Goal: Check status: Check status

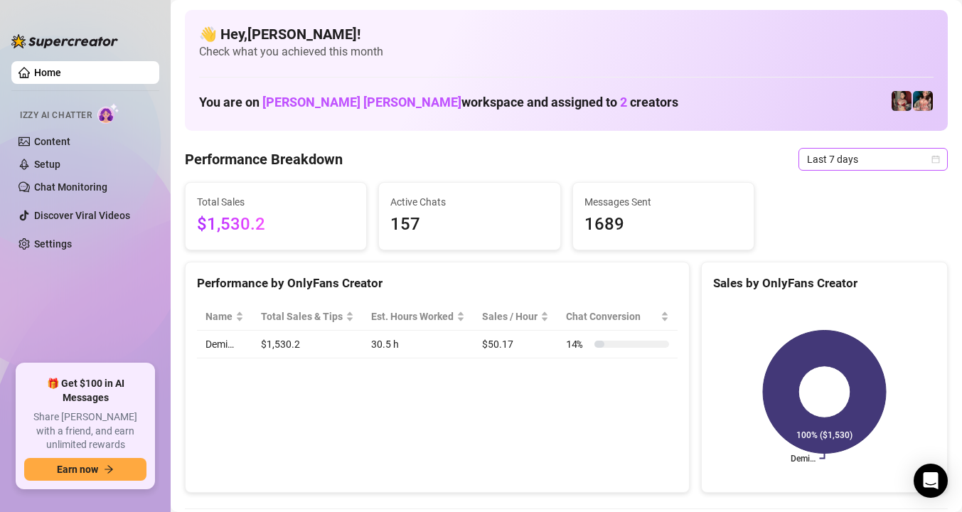
click at [894, 154] on span "Last 7 days" at bounding box center [873, 159] width 132 height 21
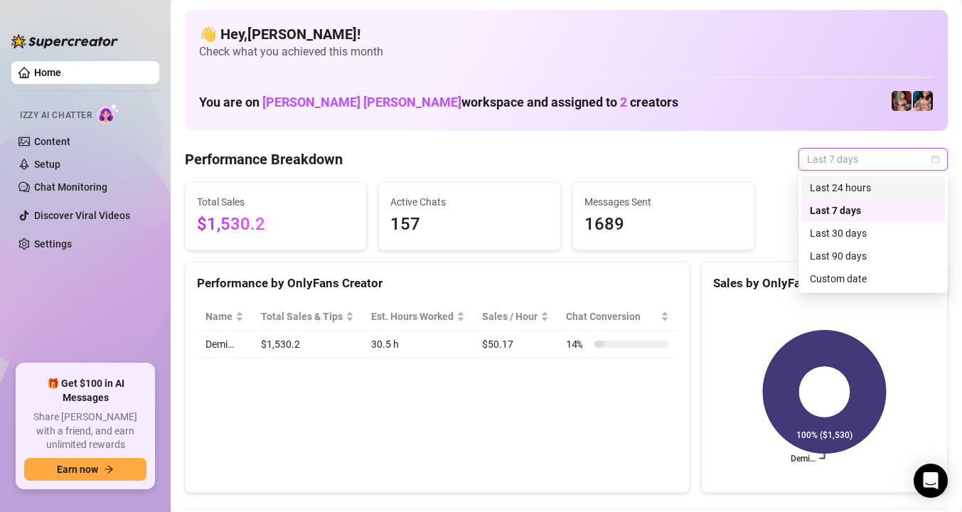
click at [861, 190] on div "Last 24 hours" at bounding box center [873, 188] width 127 height 16
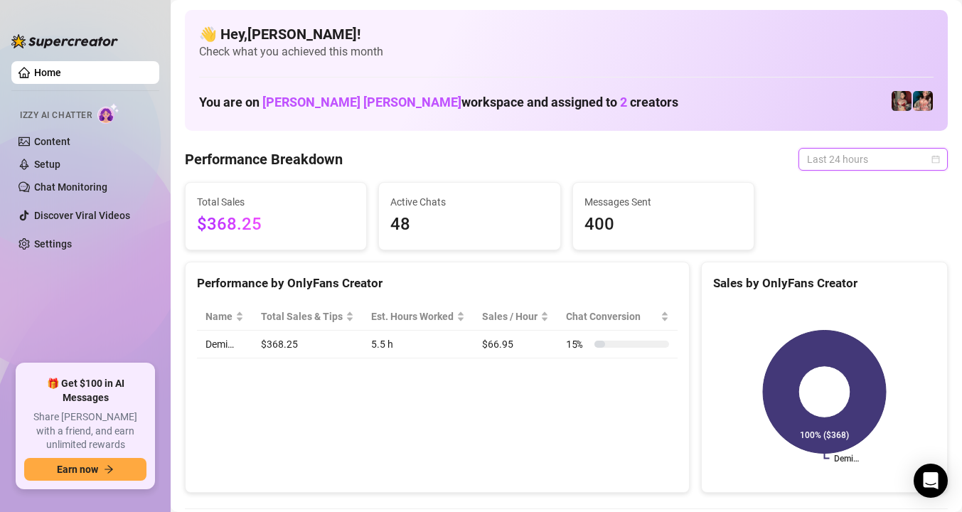
click at [853, 155] on span "Last 24 hours" at bounding box center [873, 159] width 132 height 21
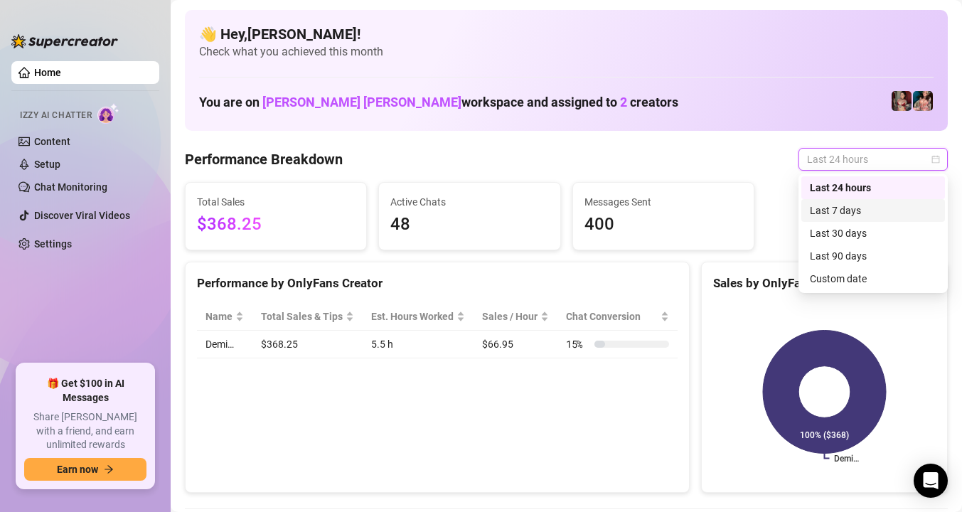
click at [837, 210] on div "Last 7 days" at bounding box center [873, 211] width 127 height 16
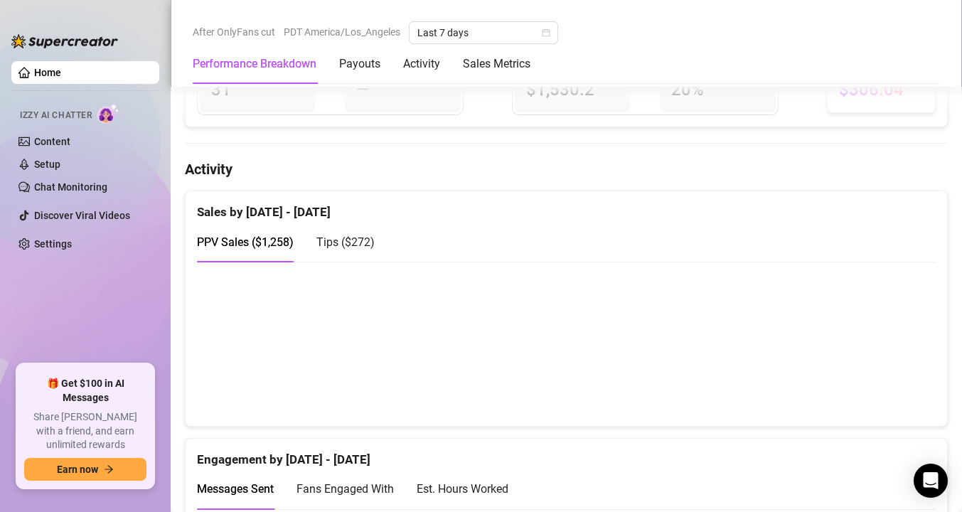
scroll to position [627, 0]
click at [355, 257] on div "Tips ( $272 )" at bounding box center [345, 241] width 58 height 41
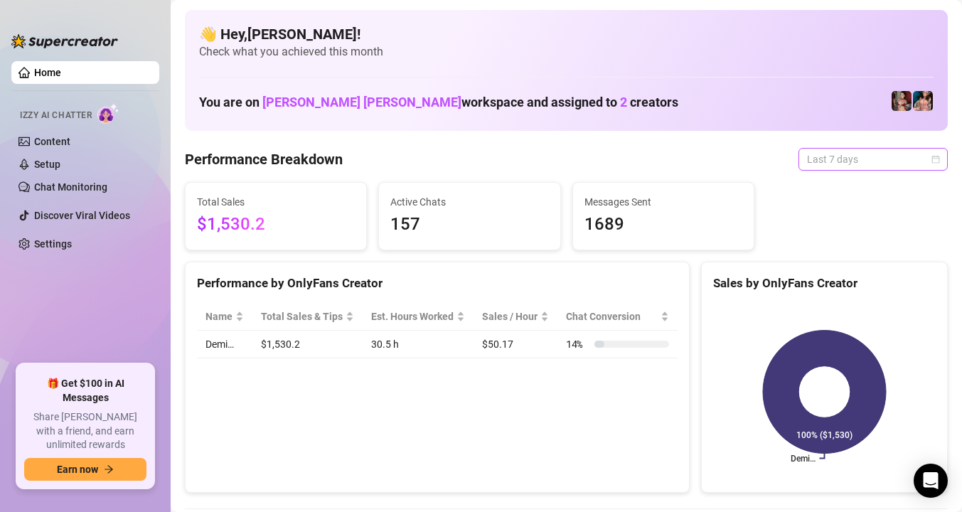
click at [854, 159] on span "Last 7 days" at bounding box center [873, 159] width 132 height 21
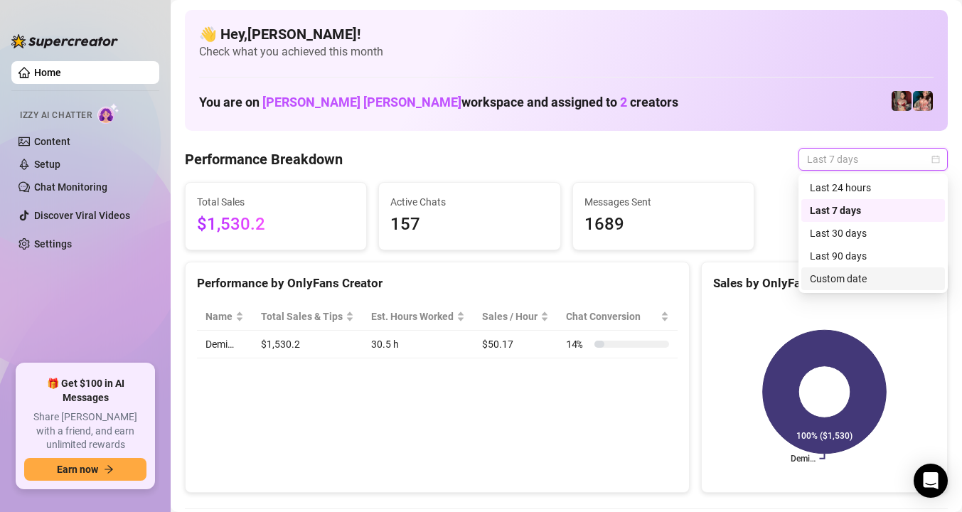
click at [844, 271] on div "Custom date" at bounding box center [873, 279] width 127 height 16
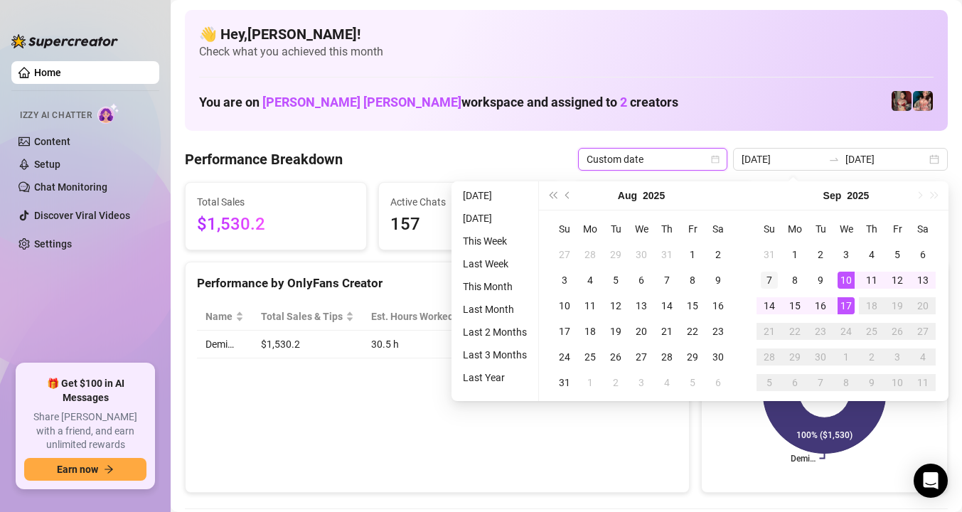
type input "[DATE]"
click at [773, 278] on div "7" at bounding box center [769, 280] width 17 height 17
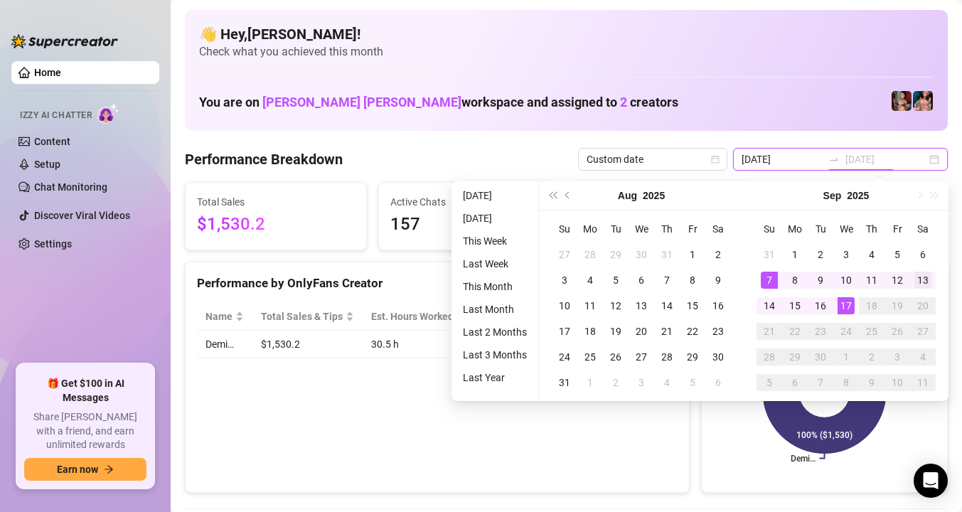
type input "[DATE]"
click at [926, 279] on div "13" at bounding box center [922, 280] width 17 height 17
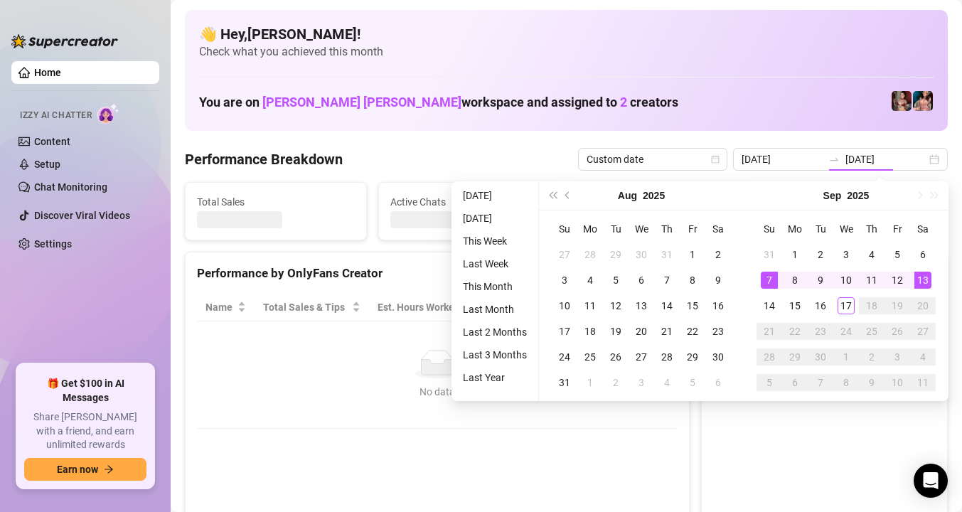
type input "[DATE]"
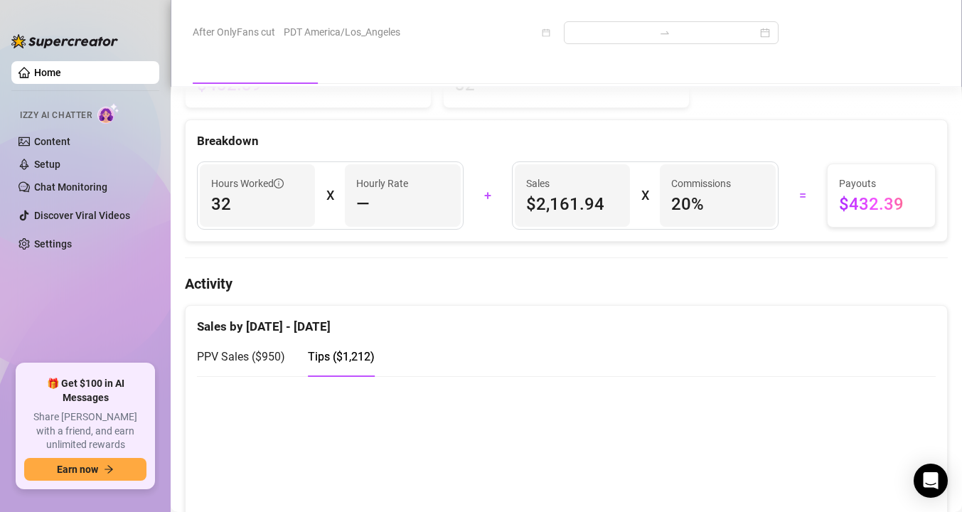
scroll to position [596, 0]
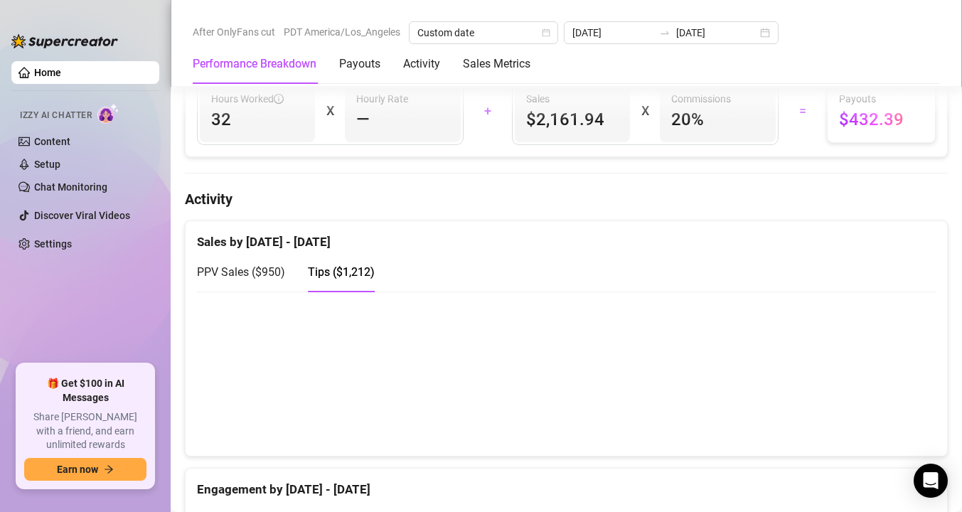
click at [262, 273] on span "PPV Sales ( $950 )" at bounding box center [241, 272] width 88 height 14
click at [348, 272] on span "Tips ( $1,212 )" at bounding box center [341, 272] width 67 height 14
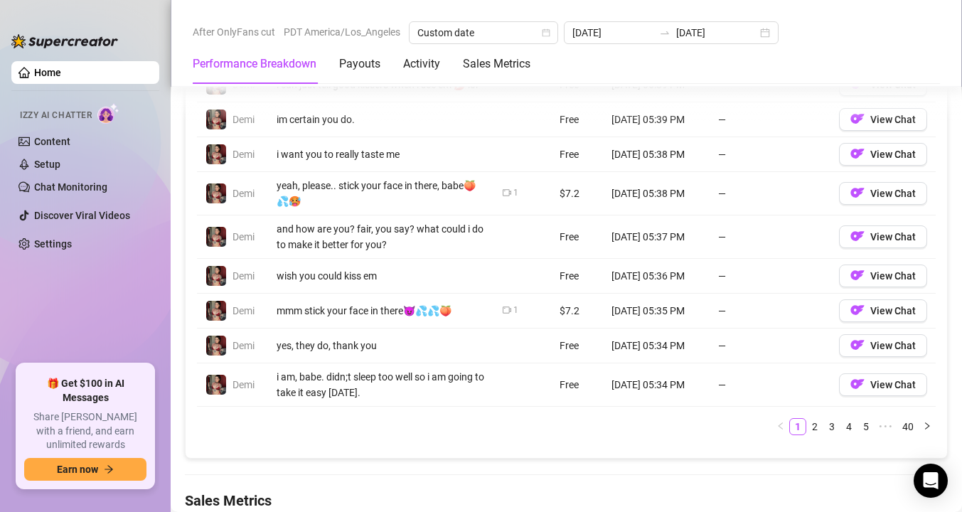
scroll to position [1550, 0]
